Goal: Information Seeking & Learning: Learn about a topic

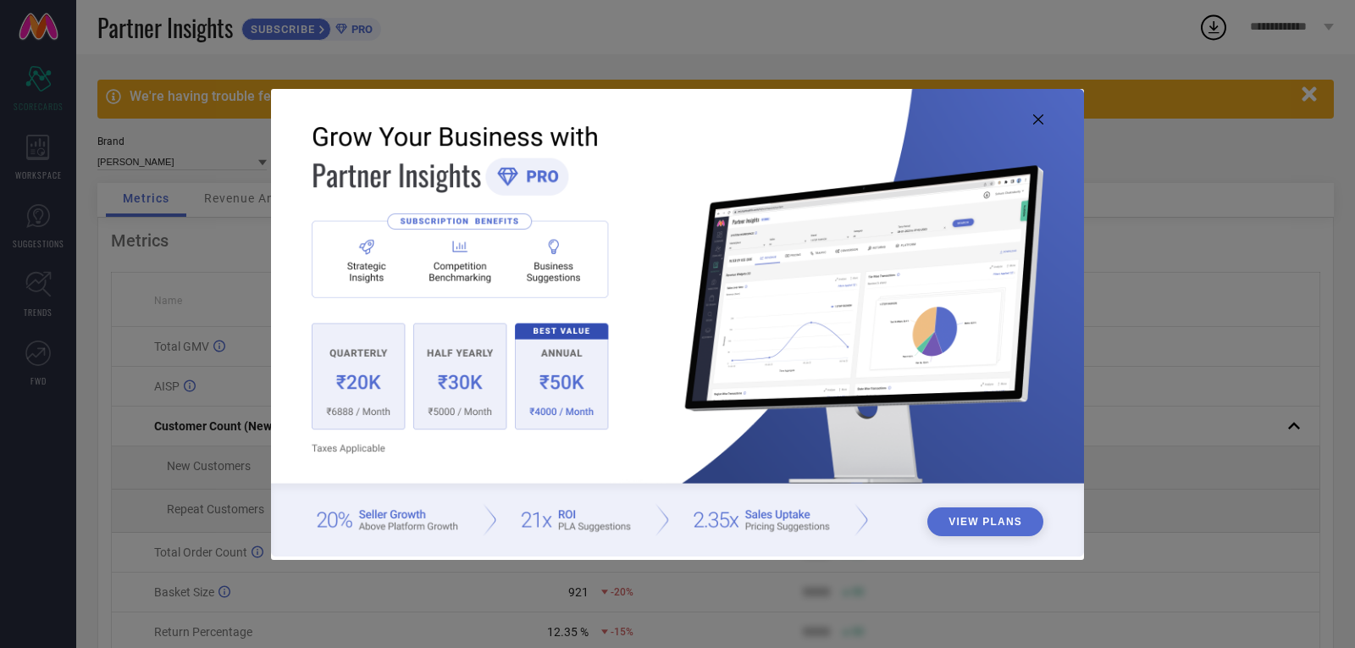
click at [1035, 116] on icon at bounding box center [1038, 119] width 10 height 10
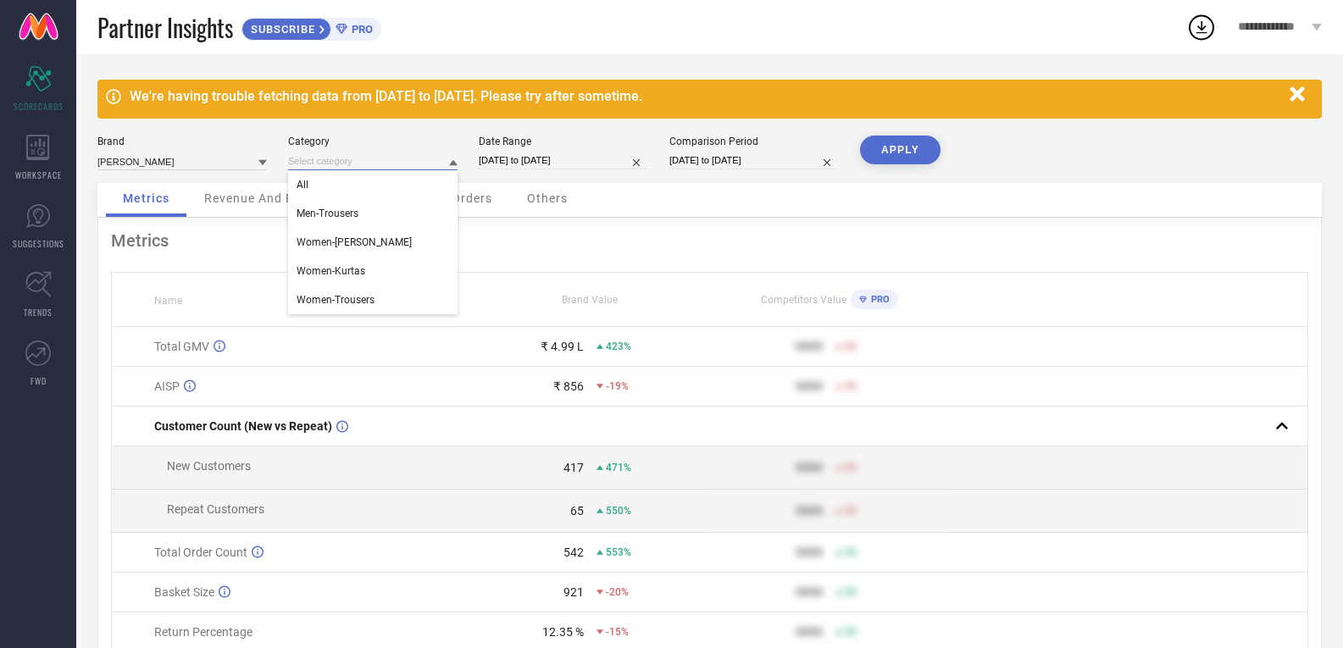
click at [415, 158] on input at bounding box center [372, 161] width 169 height 18
click at [385, 275] on div "Women-Kurtas" at bounding box center [372, 271] width 169 height 29
click at [908, 147] on button "APPLY" at bounding box center [900, 150] width 80 height 29
select select "7"
select select "2025"
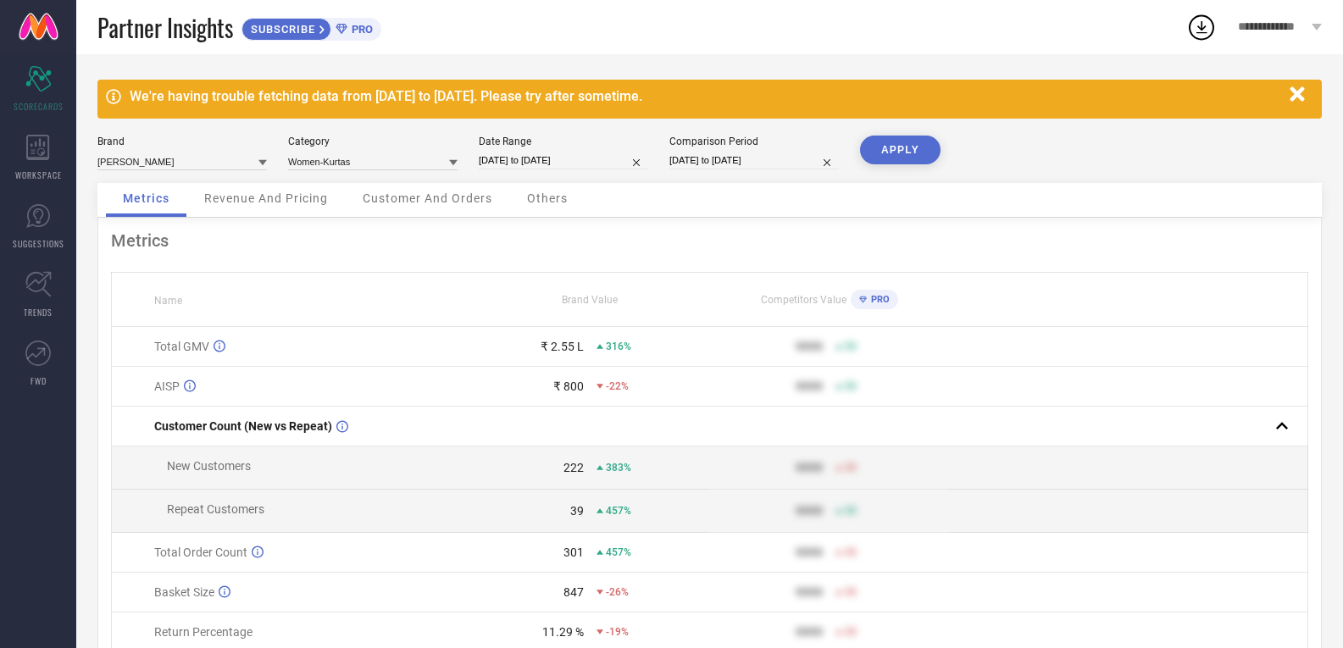
select select "8"
select select "2025"
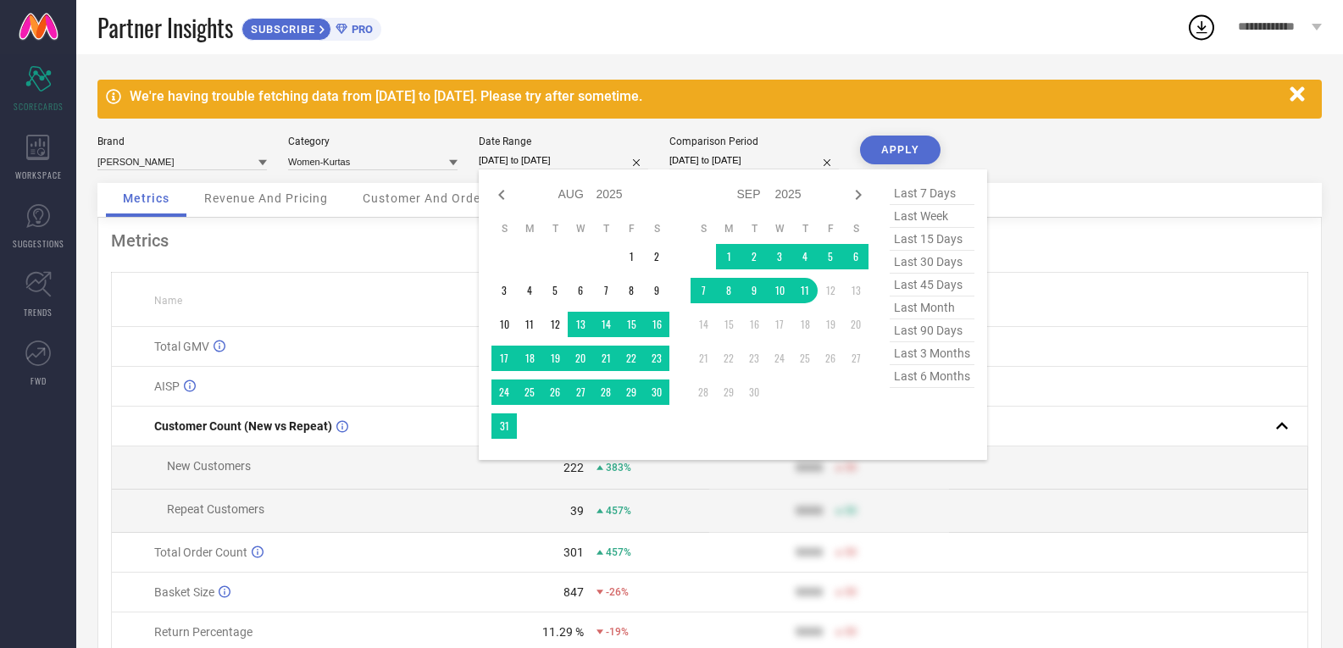
click at [589, 162] on input "[DATE] to [DATE]" at bounding box center [563, 161] width 169 height 18
click at [584, 326] on td "13" at bounding box center [580, 324] width 25 height 25
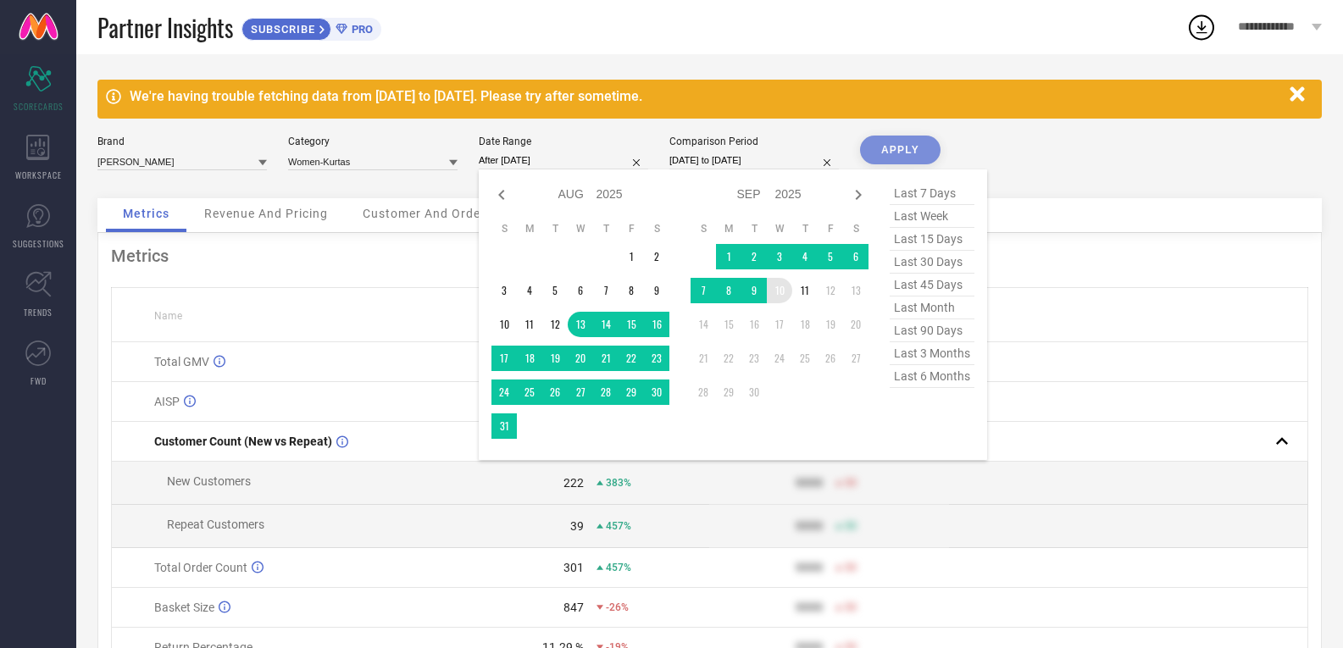
type input "[DATE] to [DATE]"
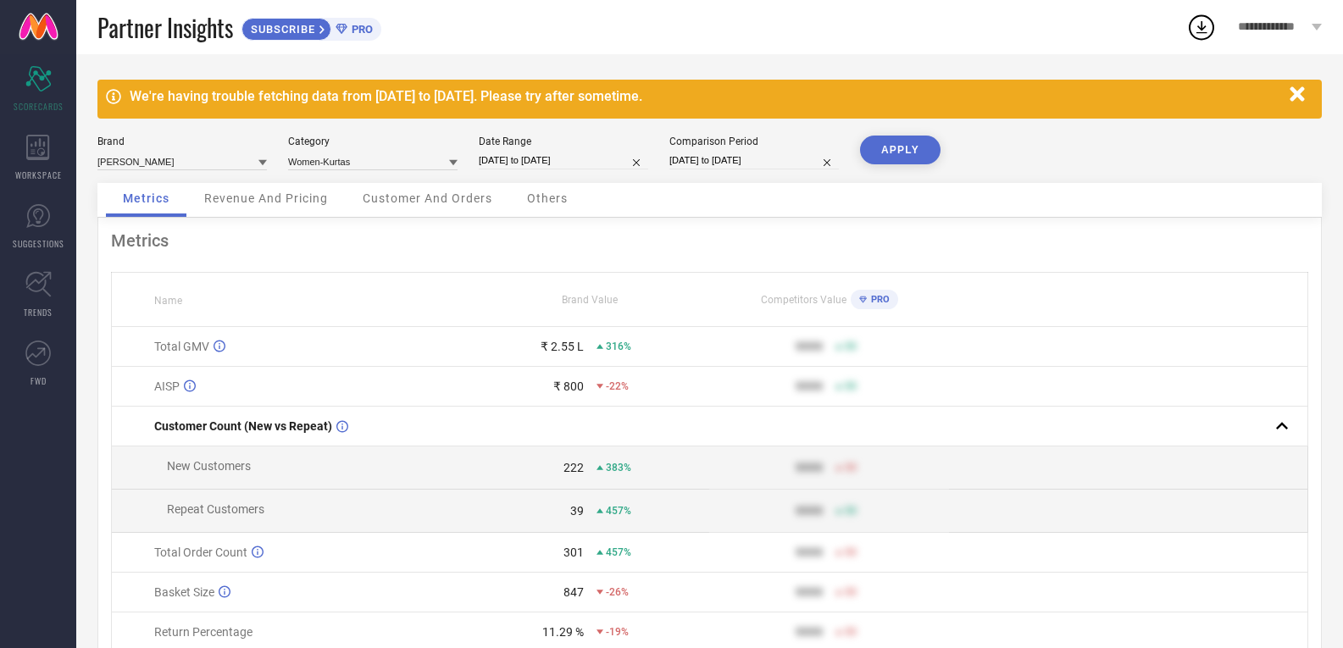
click at [794, 162] on input "[DATE] to [DATE]" at bounding box center [753, 161] width 169 height 18
select select "7"
select select "2024"
select select "8"
select select "2024"
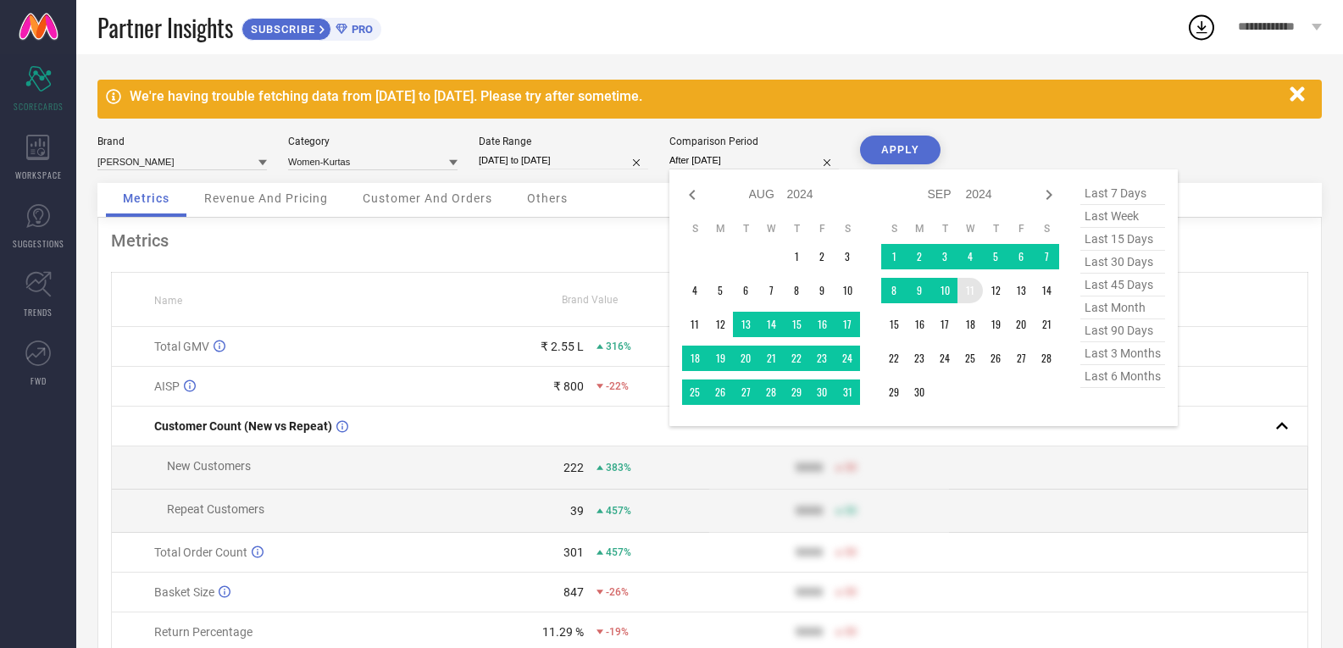
click at [973, 293] on td "11" at bounding box center [969, 290] width 25 height 25
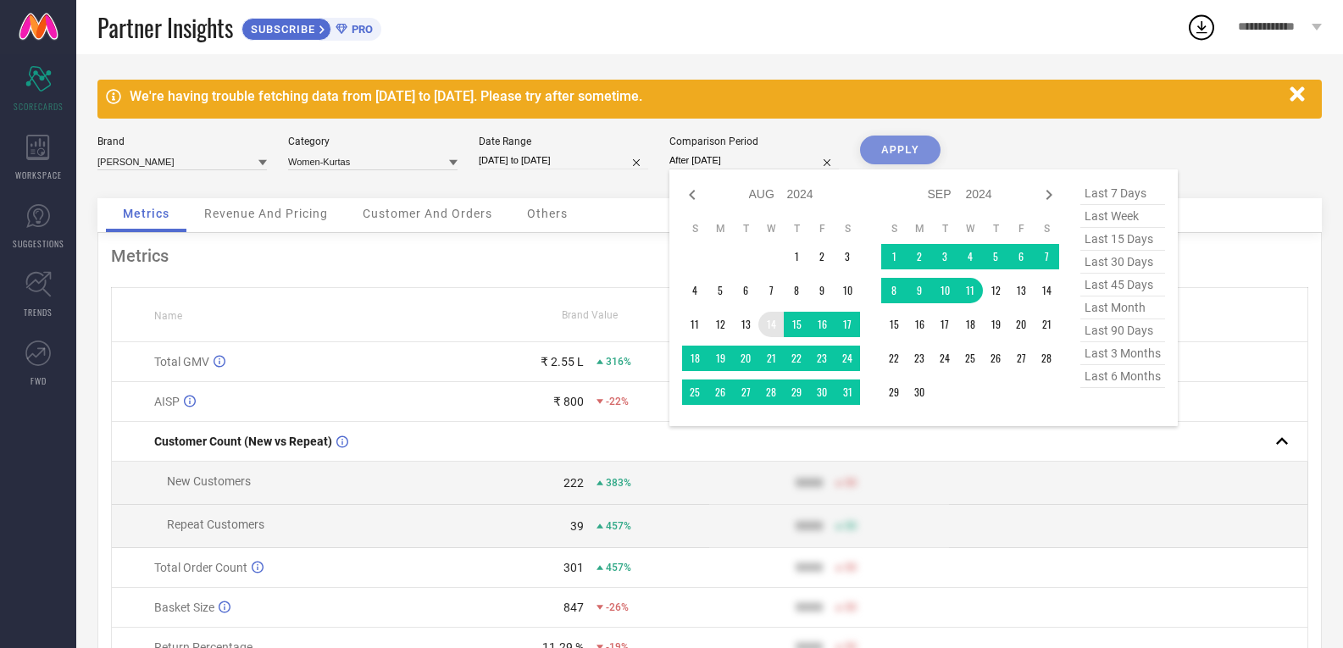
type input "[DATE] to [DATE]"
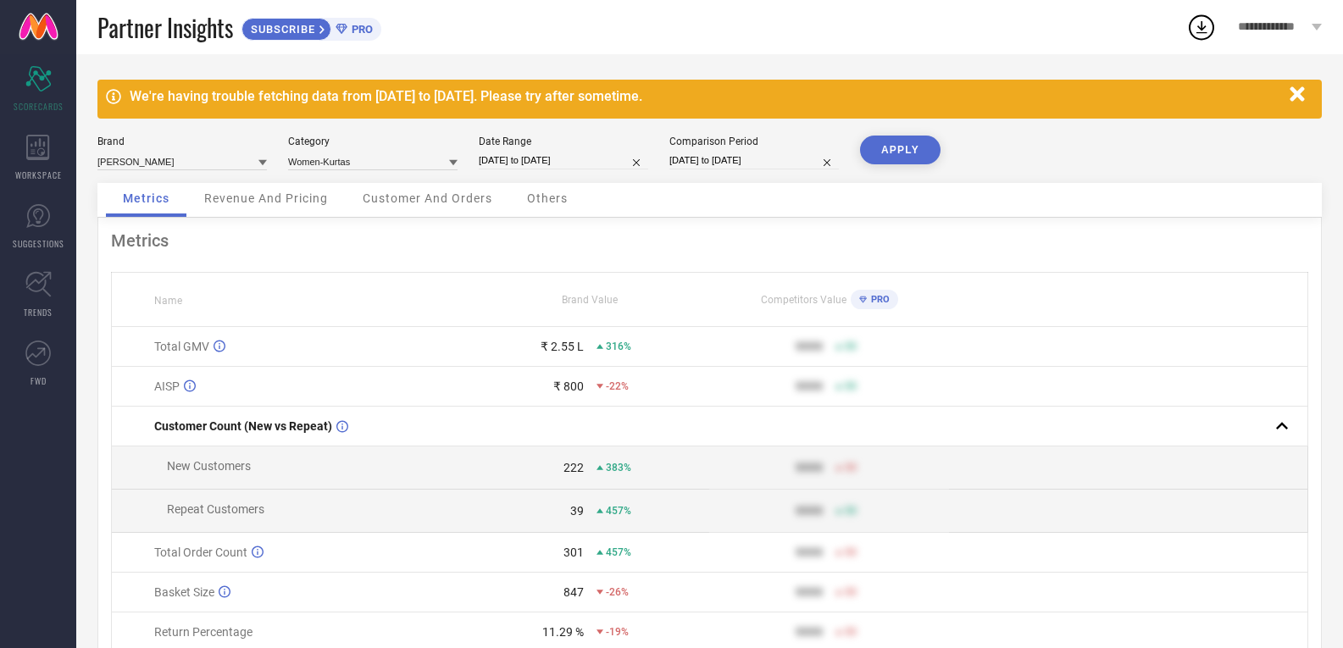
select select "7"
select select "2024"
select select "8"
select select "2024"
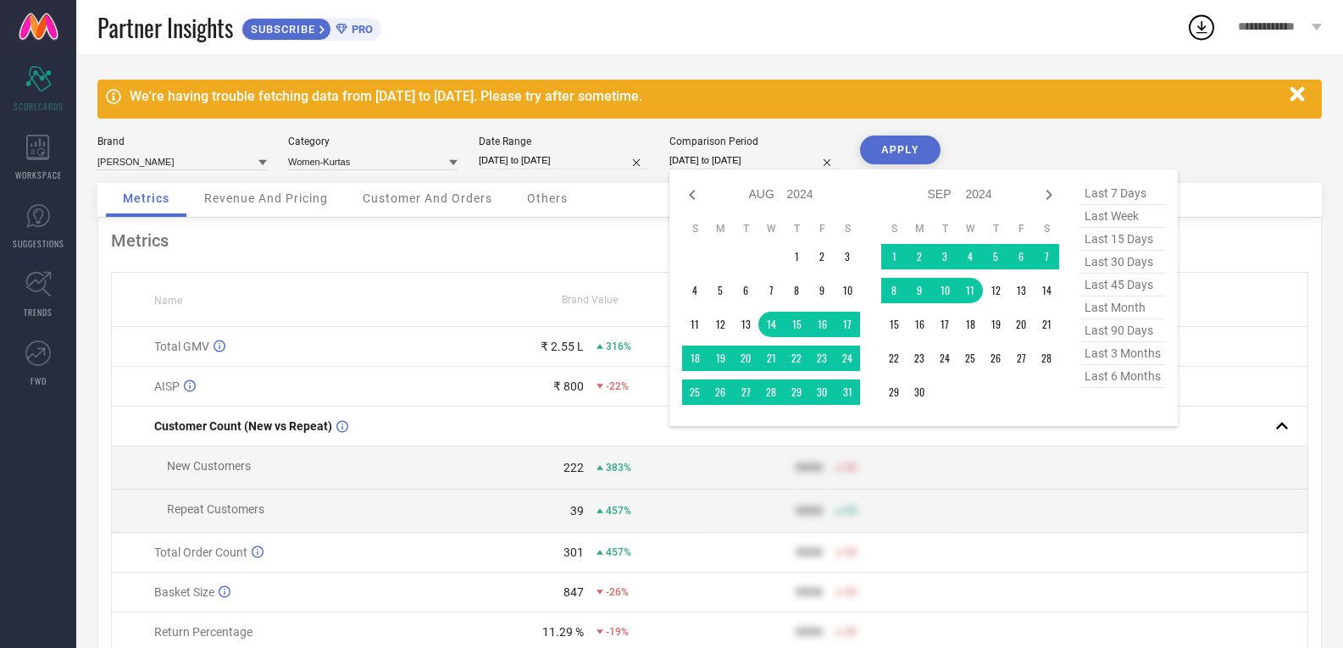
click at [758, 165] on input "[DATE] to [DATE]" at bounding box center [753, 161] width 169 height 18
click at [750, 323] on td "13" at bounding box center [745, 324] width 25 height 25
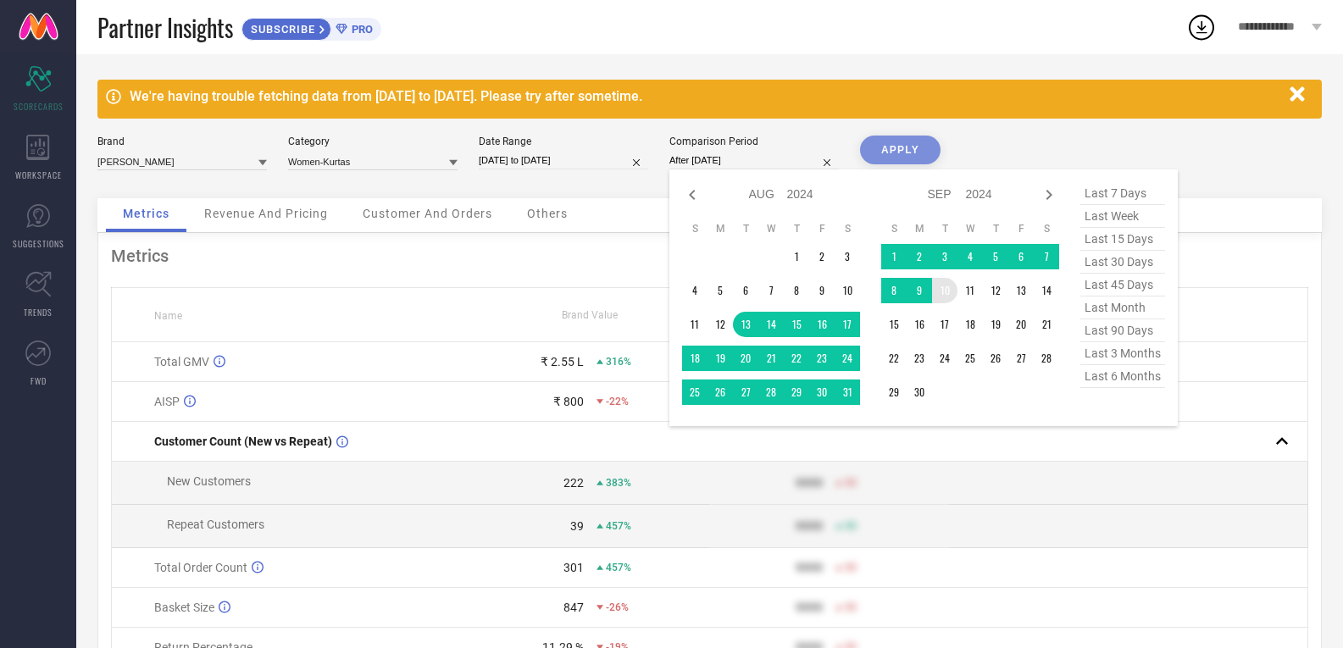
type input "[DATE] to [DATE]"
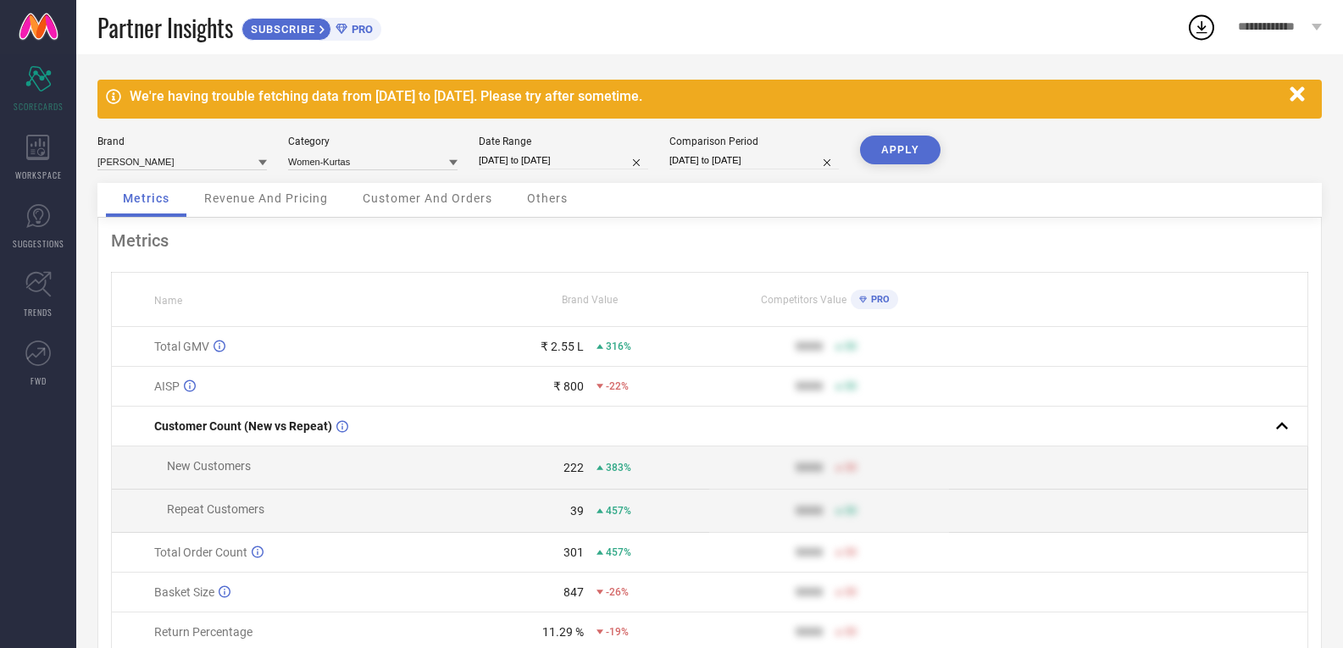
click at [903, 147] on button "APPLY" at bounding box center [900, 150] width 80 height 29
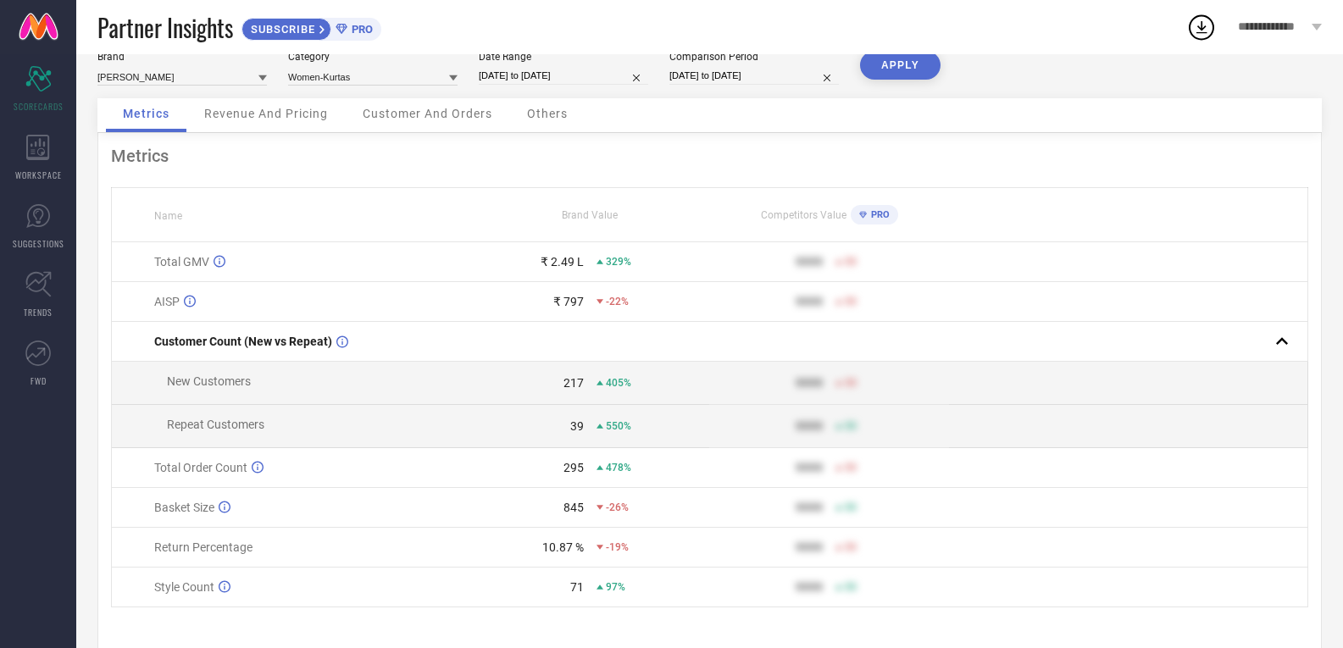
scroll to position [121, 0]
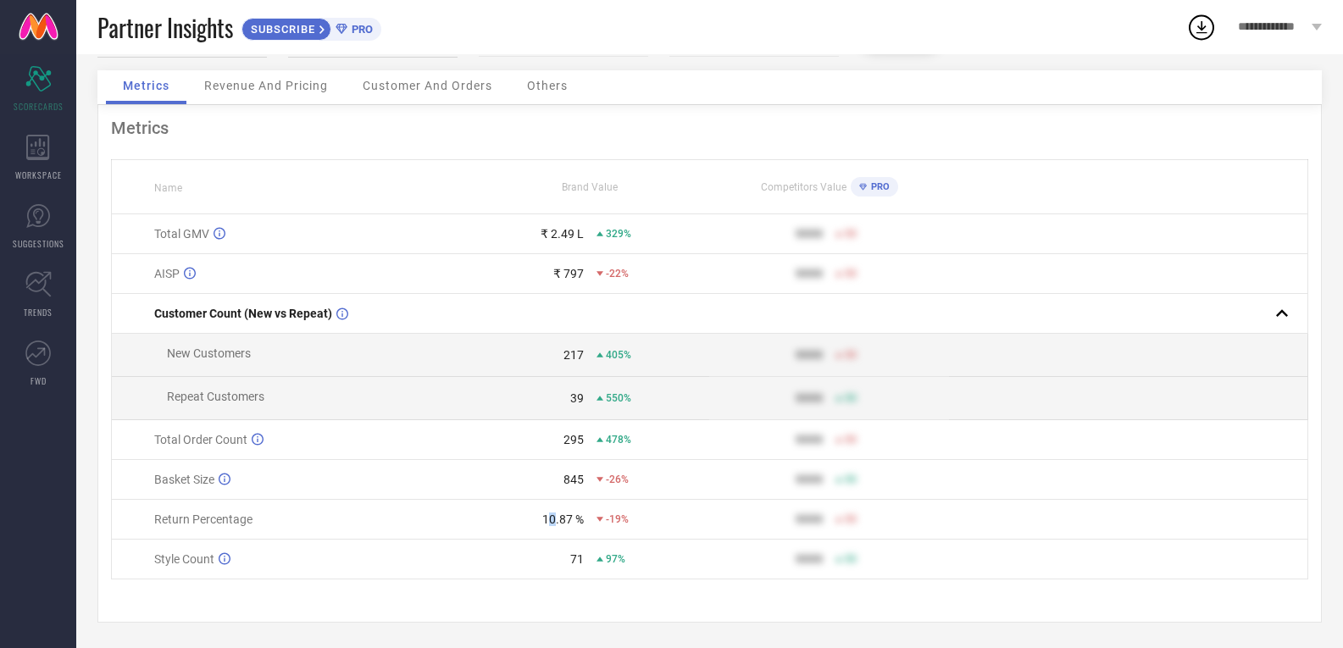
click at [551, 518] on div "10.87 %" at bounding box center [563, 519] width 42 height 14
click at [698, 525] on td "10.87 % -19%" at bounding box center [589, 520] width 239 height 40
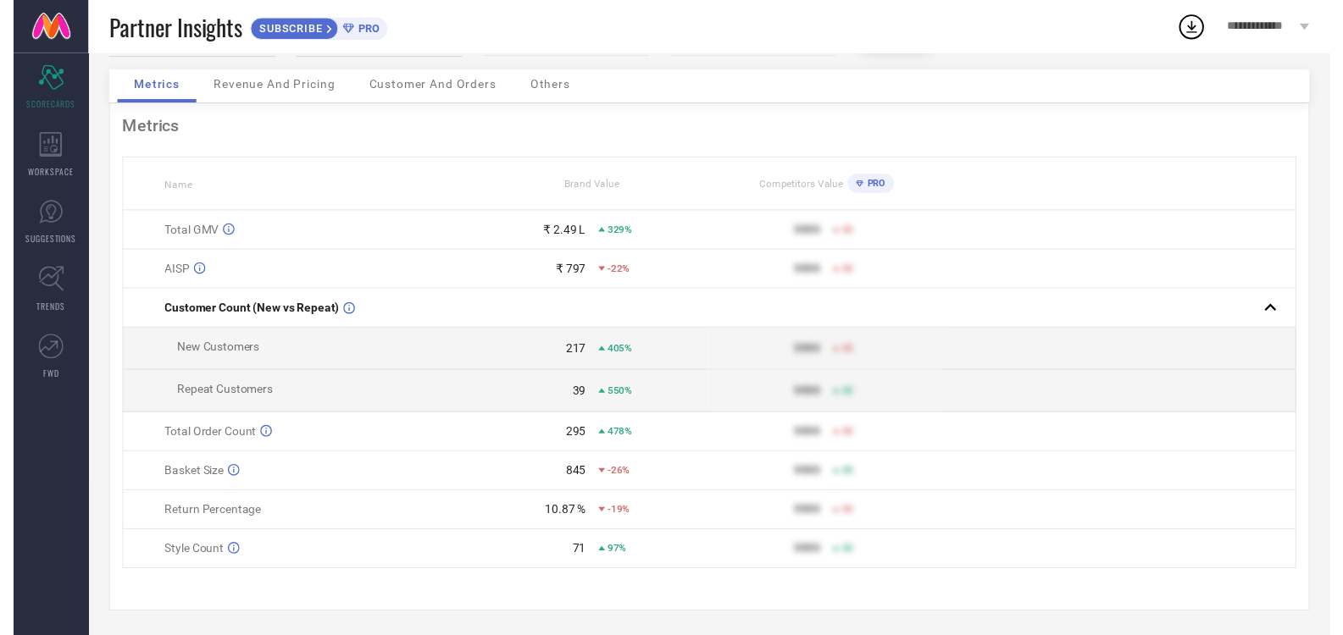
scroll to position [0, 0]
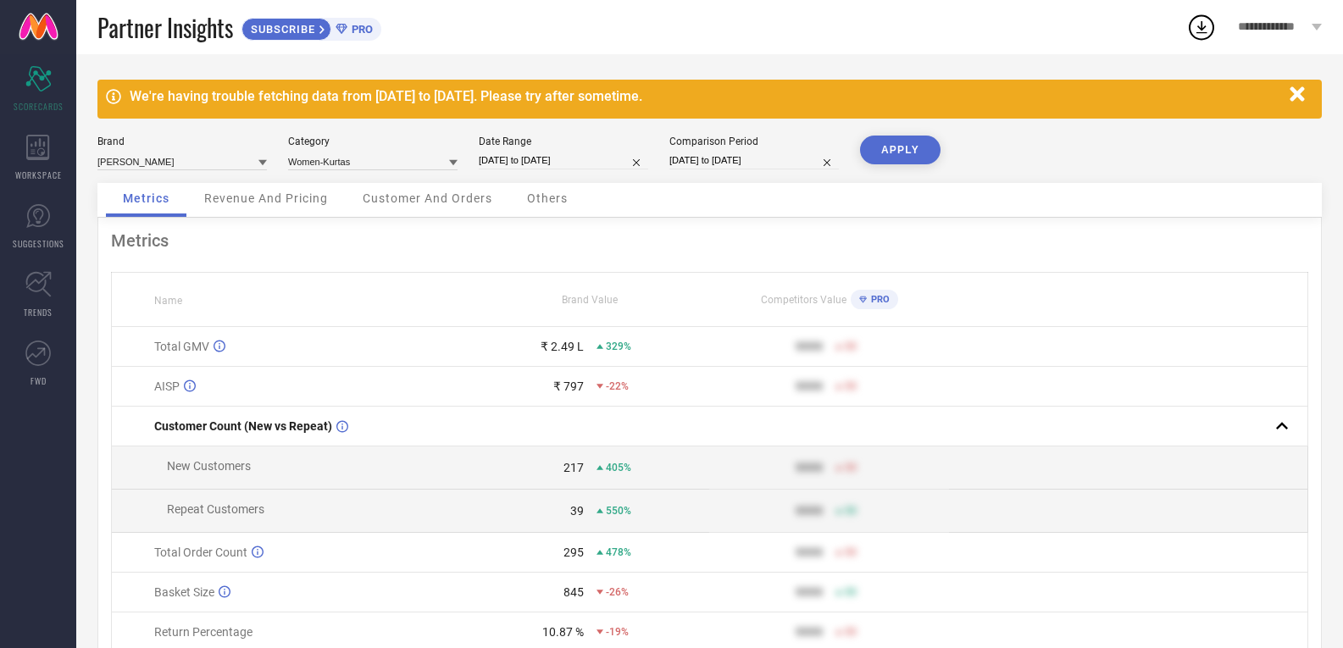
click at [1296, 91] on icon "button" at bounding box center [1297, 94] width 21 height 21
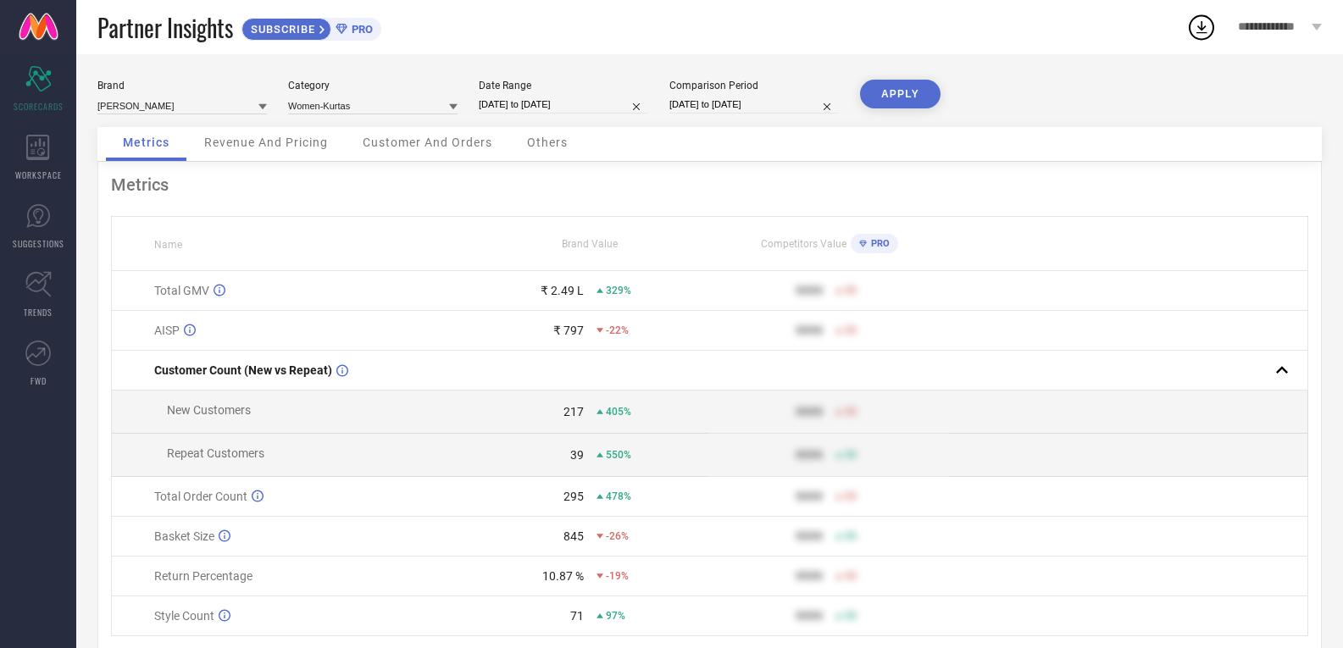
click at [296, 141] on span "Revenue And Pricing" at bounding box center [266, 143] width 124 height 14
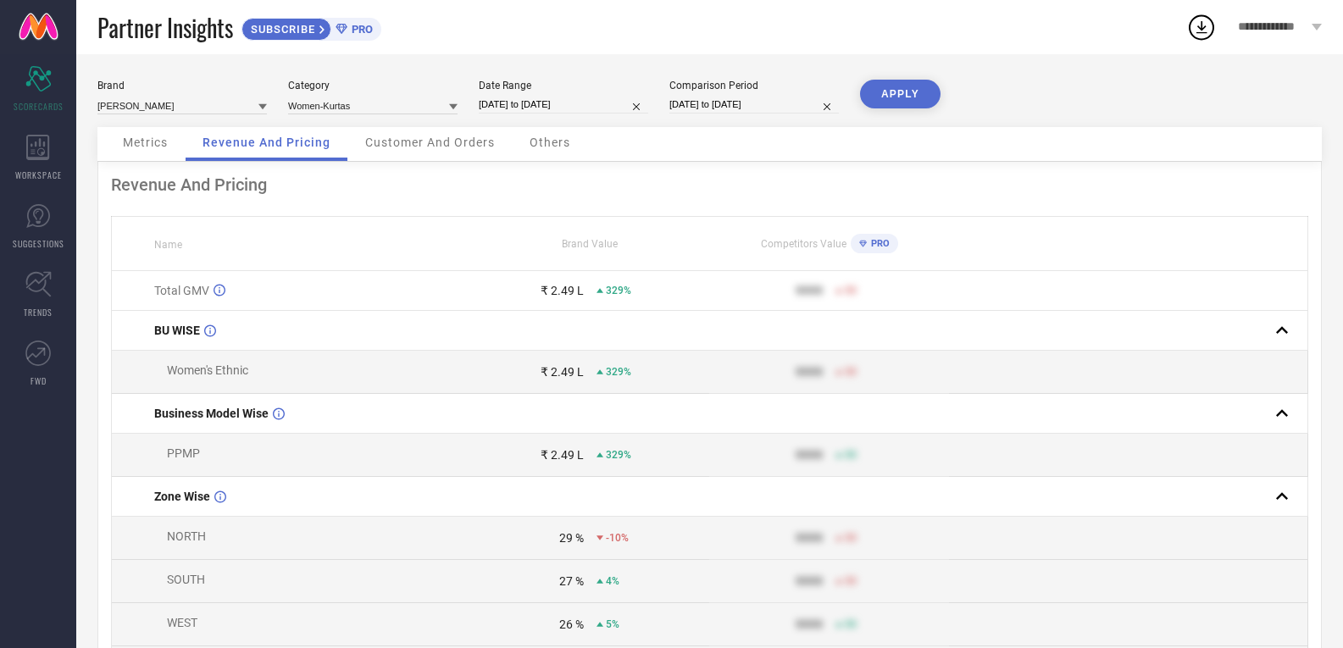
click at [425, 152] on div "Customer And Orders" at bounding box center [429, 144] width 163 height 34
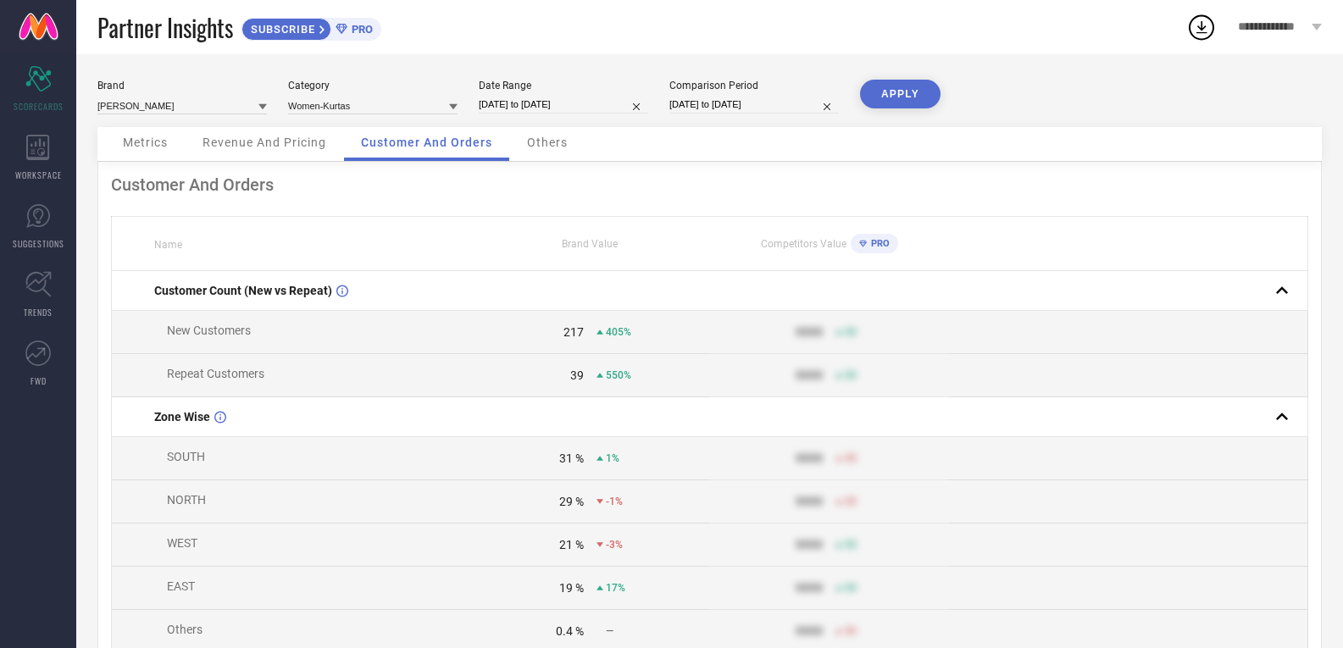
click at [553, 140] on span "Others" at bounding box center [547, 143] width 41 height 14
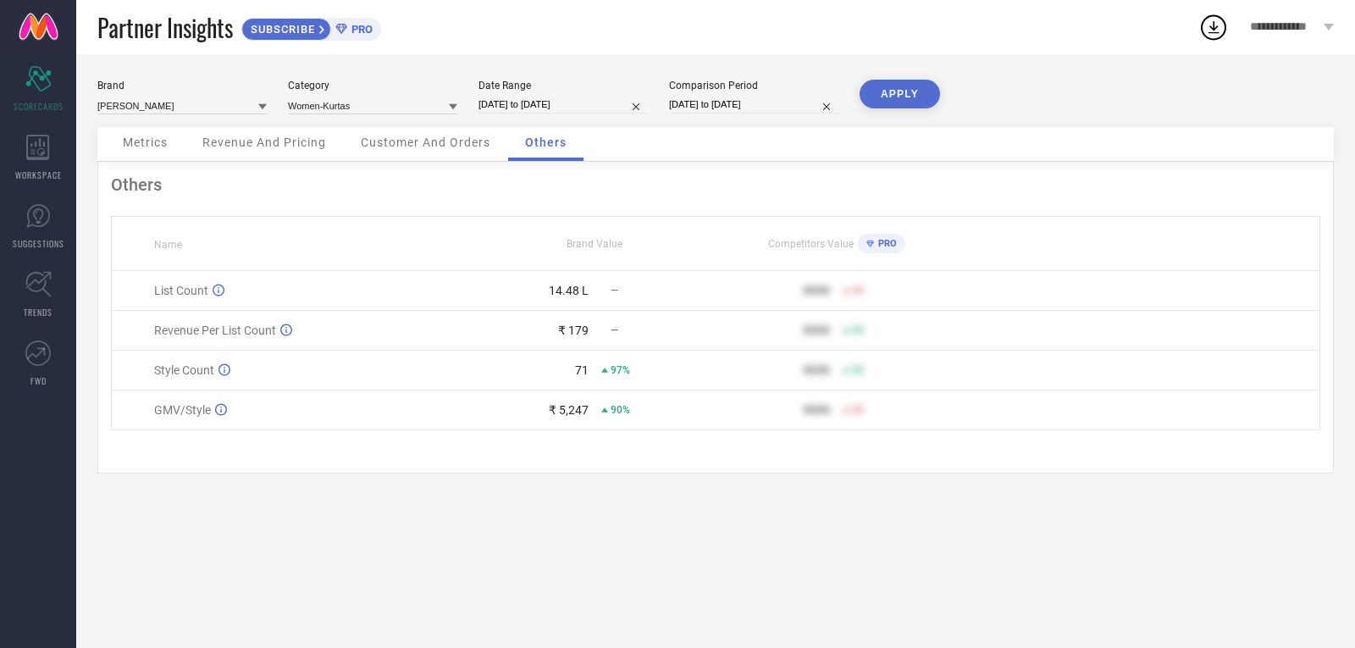
click at [573, 94] on div "Date Range [DATE] to [DATE]" at bounding box center [563, 97] width 169 height 35
click at [34, 292] on icon at bounding box center [38, 284] width 26 height 26
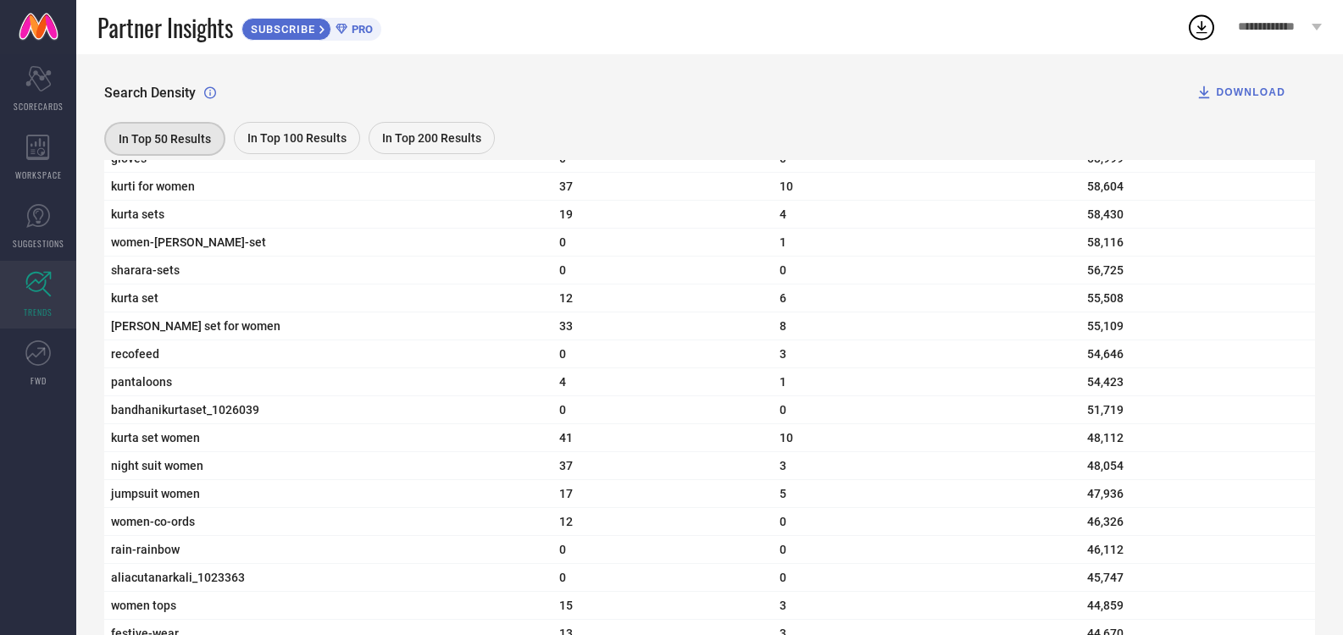
scroll to position [4100, 0]
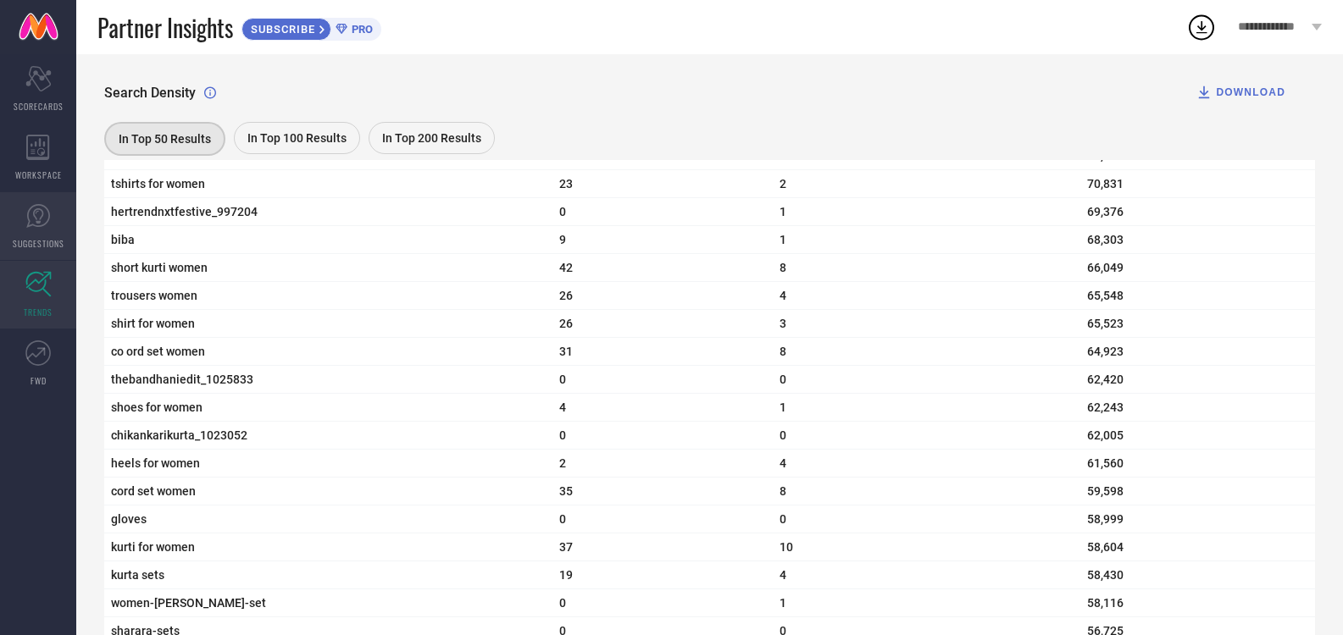
click at [43, 234] on link "SUGGESTIONS" at bounding box center [38, 226] width 76 height 68
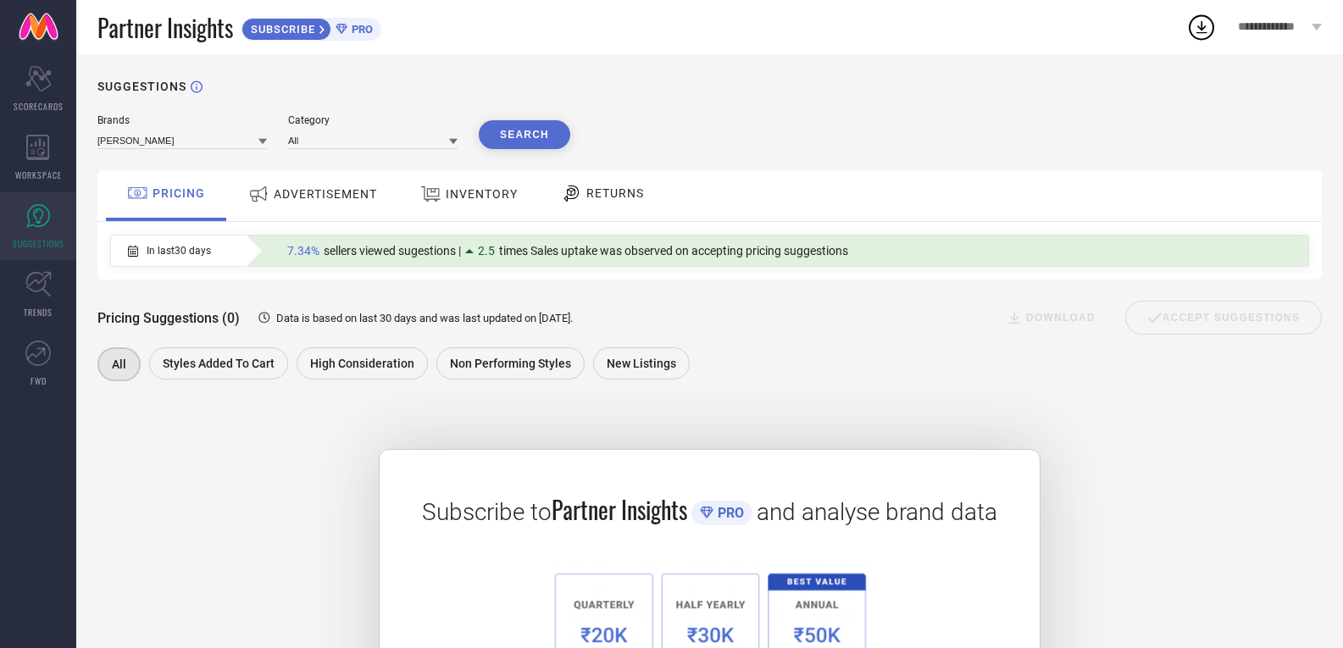
click at [329, 200] on span "ADVERTISEMENT" at bounding box center [325, 194] width 103 height 14
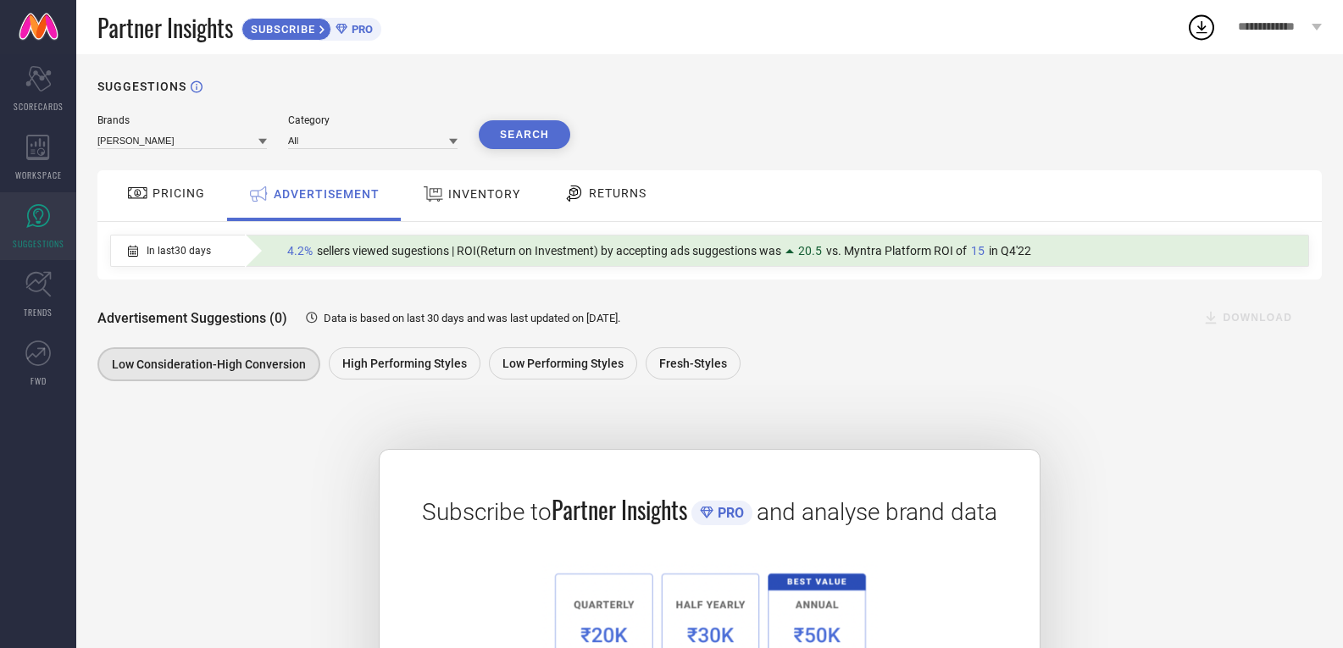
click at [470, 197] on span "INVENTORY" at bounding box center [484, 194] width 72 height 14
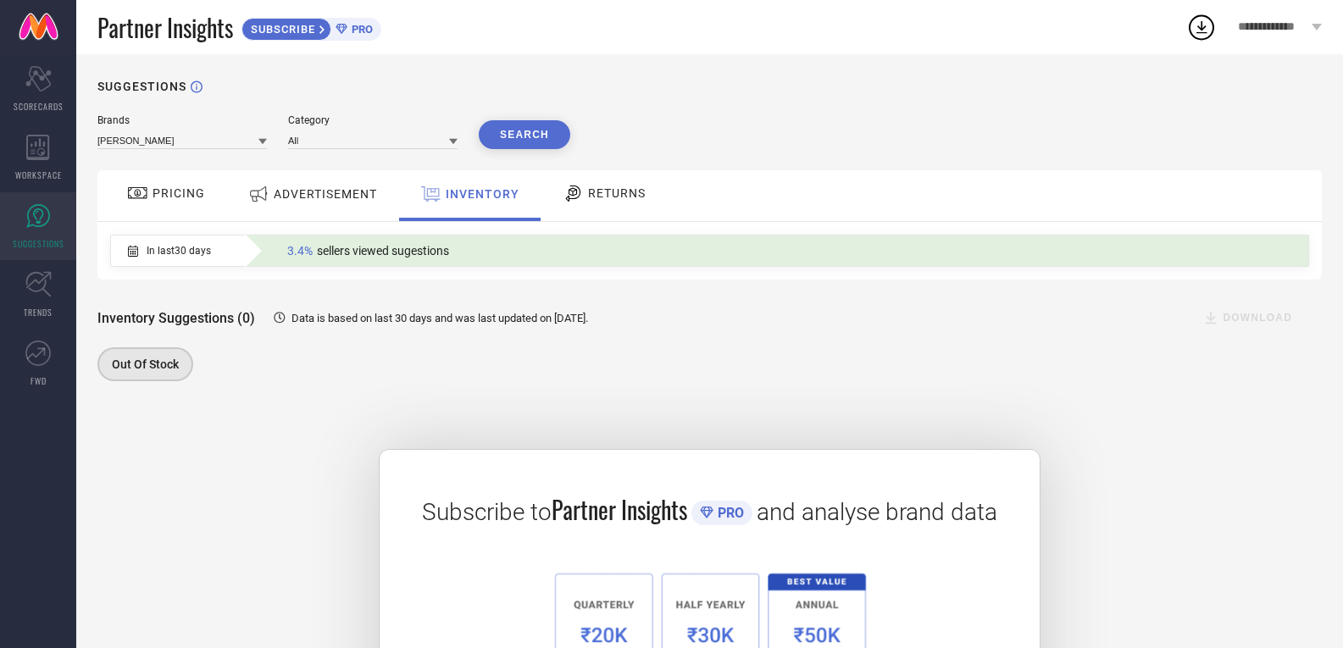
click at [597, 191] on span "RETURNS" at bounding box center [617, 193] width 58 height 14
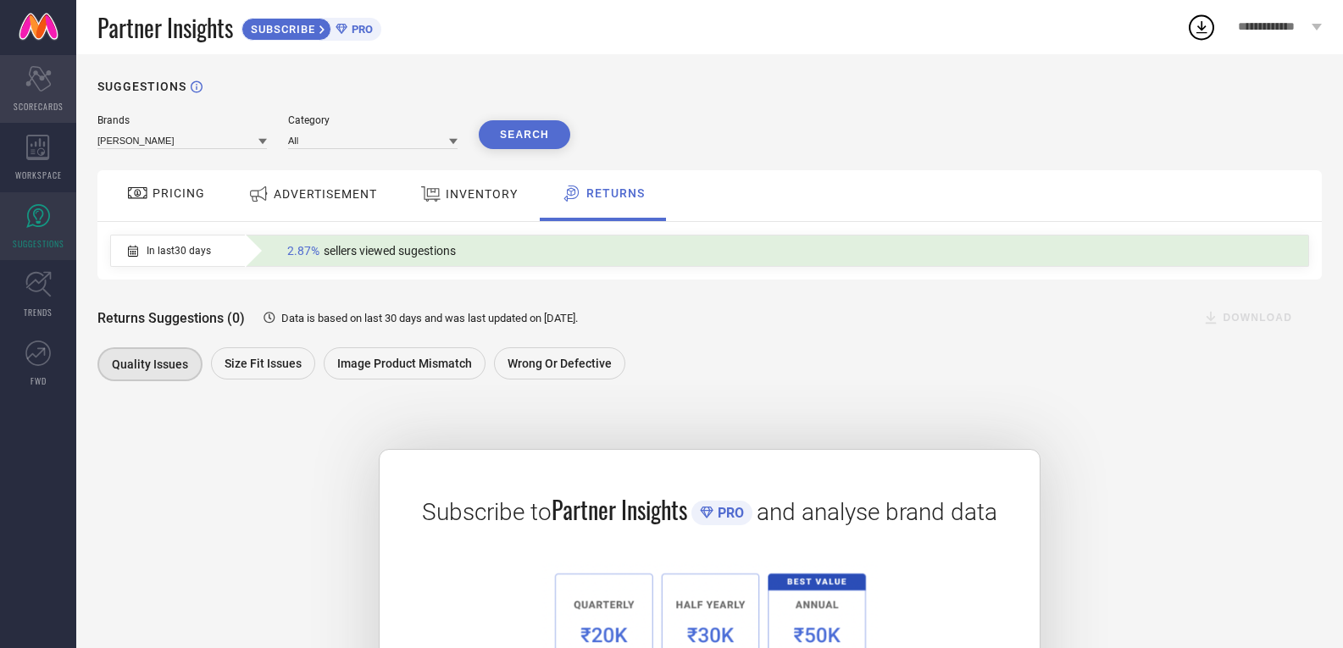
click at [52, 88] on div "Scorecard SCORECARDS" at bounding box center [38, 89] width 76 height 68
